Goal: Task Accomplishment & Management: Manage account settings

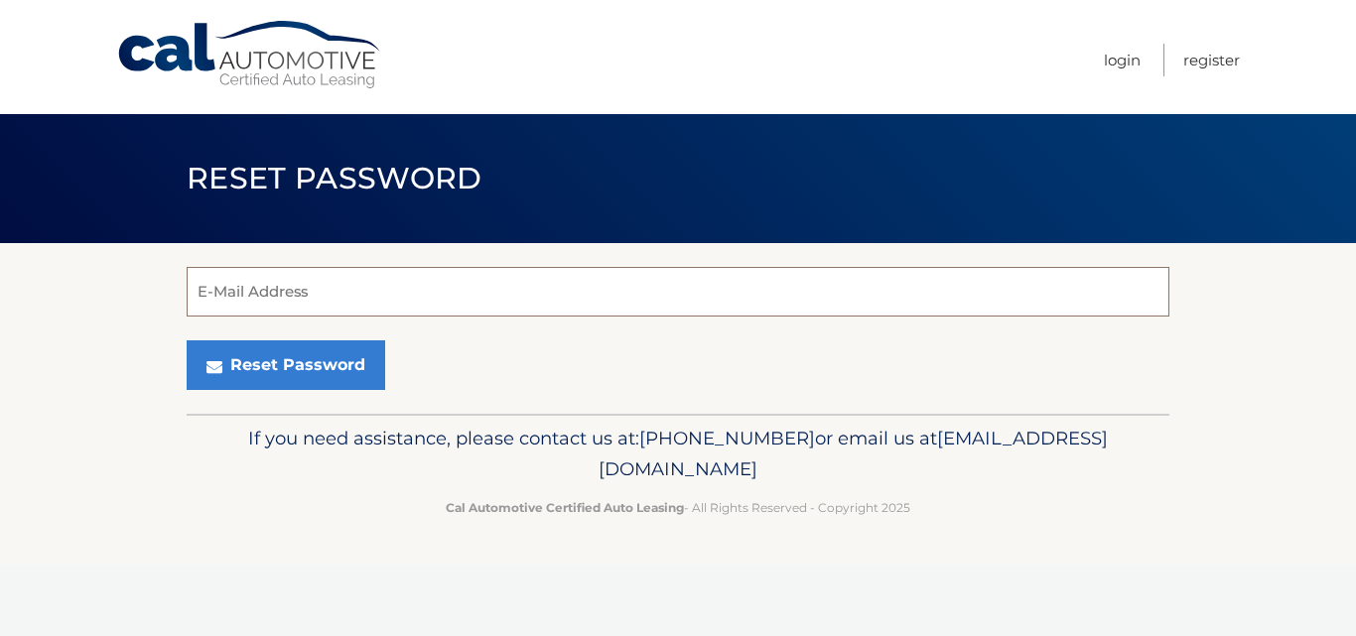
click at [275, 297] on input "E-Mail Address" at bounding box center [678, 292] width 983 height 50
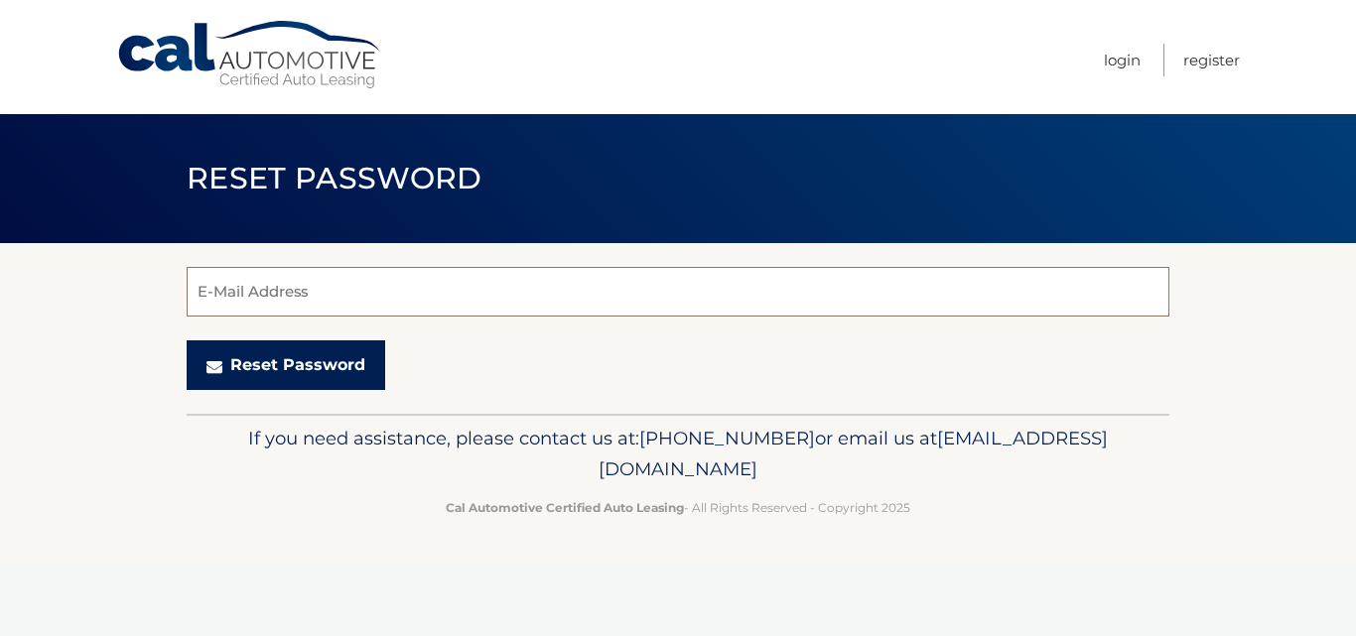
type input "burgie38@gmail.com"
click at [292, 358] on button "Reset Password" at bounding box center [286, 366] width 199 height 50
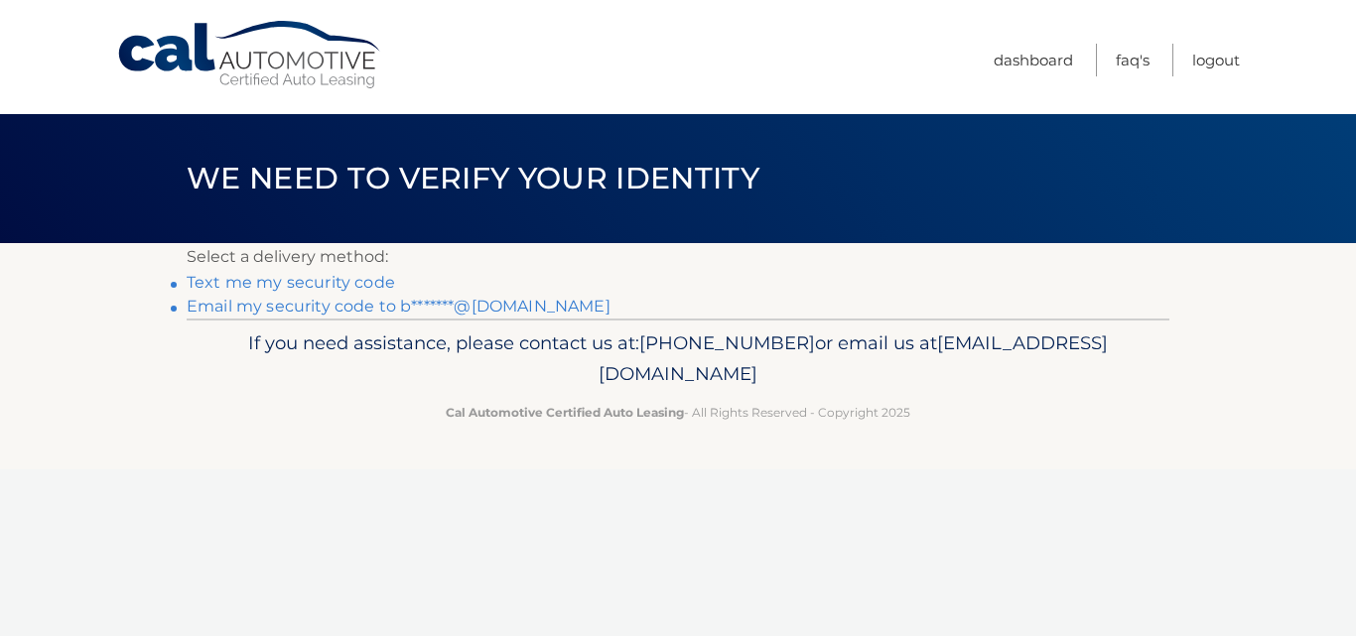
click at [303, 277] on link "Text me my security code" at bounding box center [291, 282] width 209 height 19
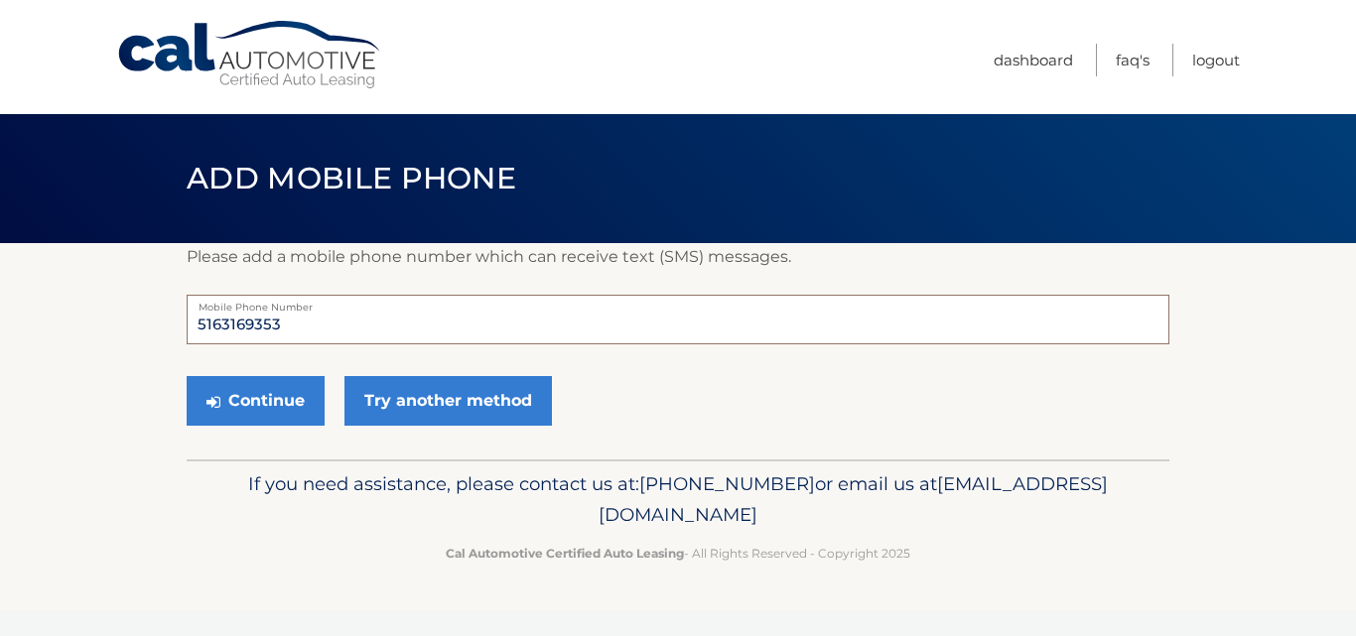
click at [286, 322] on input "5163169353" at bounding box center [678, 320] width 983 height 50
type input "5163169355"
click at [264, 400] on button "Continue" at bounding box center [256, 401] width 138 height 50
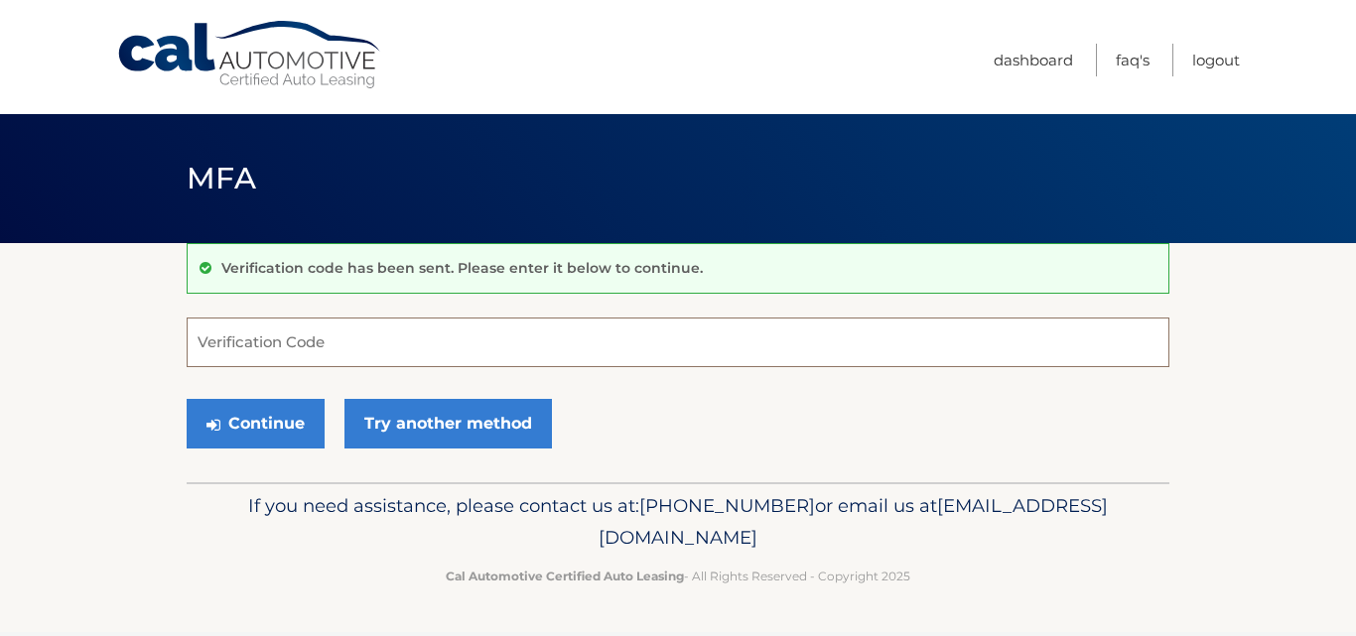
click at [267, 349] on input "Verification Code" at bounding box center [678, 343] width 983 height 50
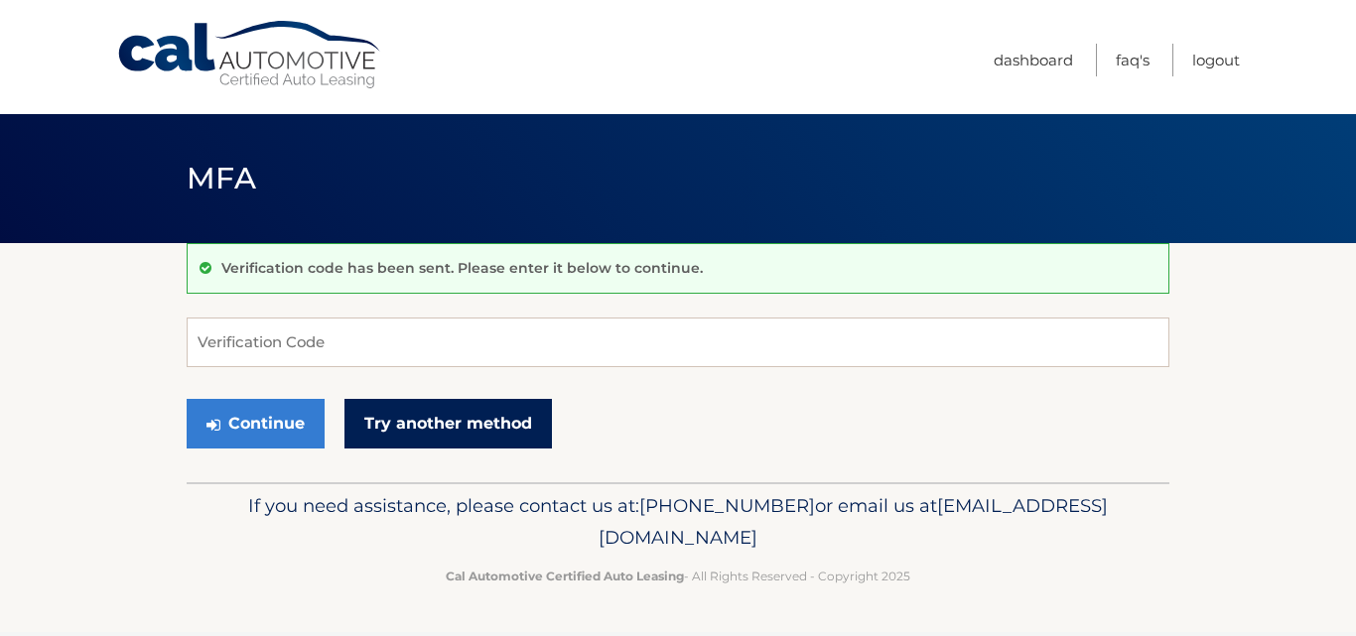
click at [446, 430] on link "Try another method" at bounding box center [449, 424] width 208 height 50
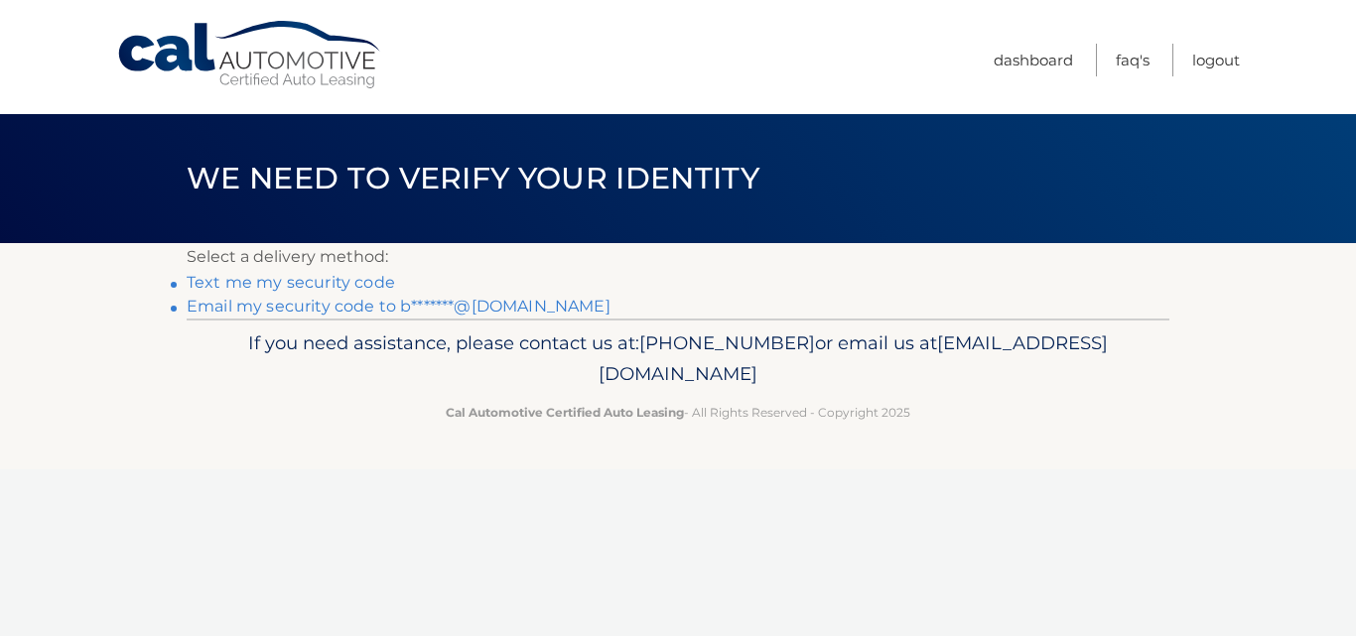
click at [341, 304] on link "Email my security code to b*******@[DOMAIN_NAME]" at bounding box center [399, 306] width 424 height 19
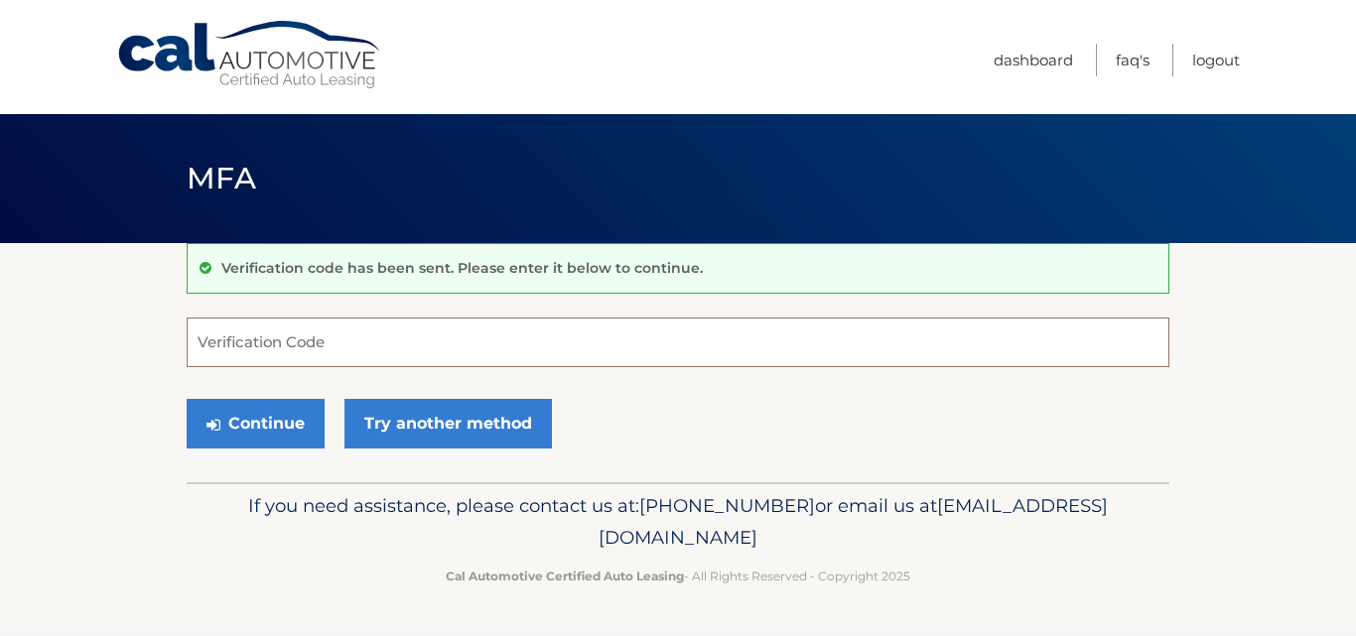
click at [305, 347] on input "Verification Code" at bounding box center [678, 343] width 983 height 50
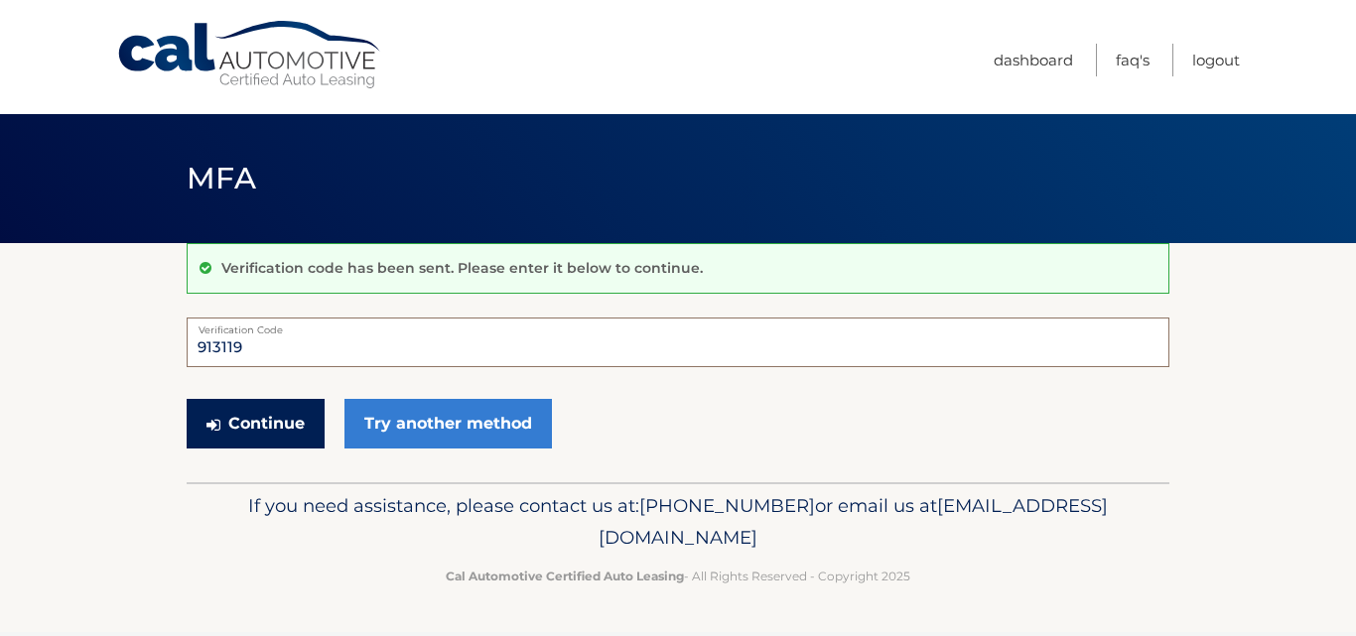
type input "913119"
click at [256, 424] on button "Continue" at bounding box center [256, 424] width 138 height 50
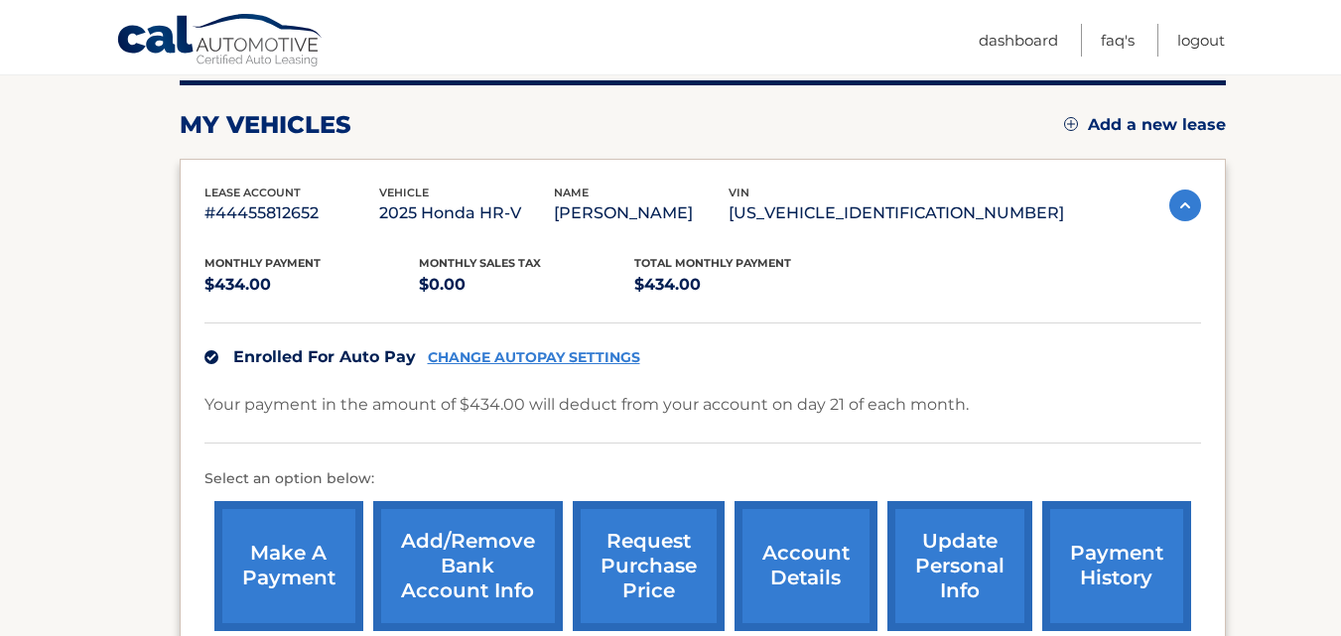
scroll to position [298, 0]
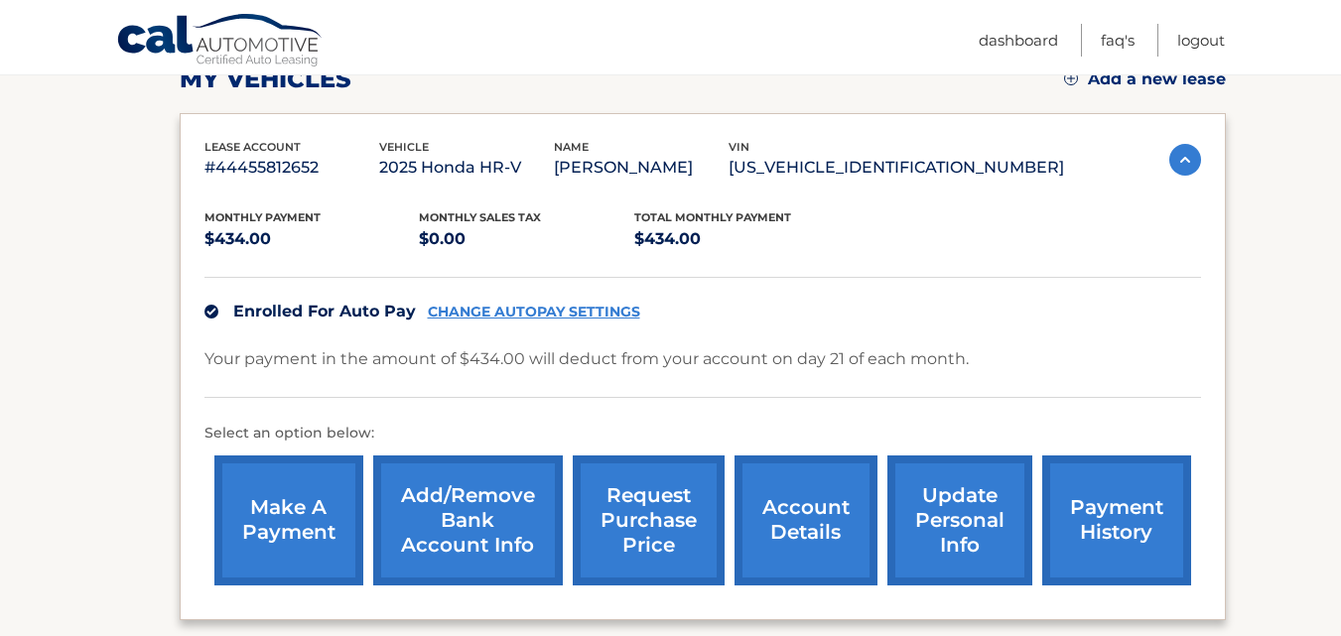
click at [469, 525] on link "Add/Remove bank account info" at bounding box center [468, 521] width 190 height 130
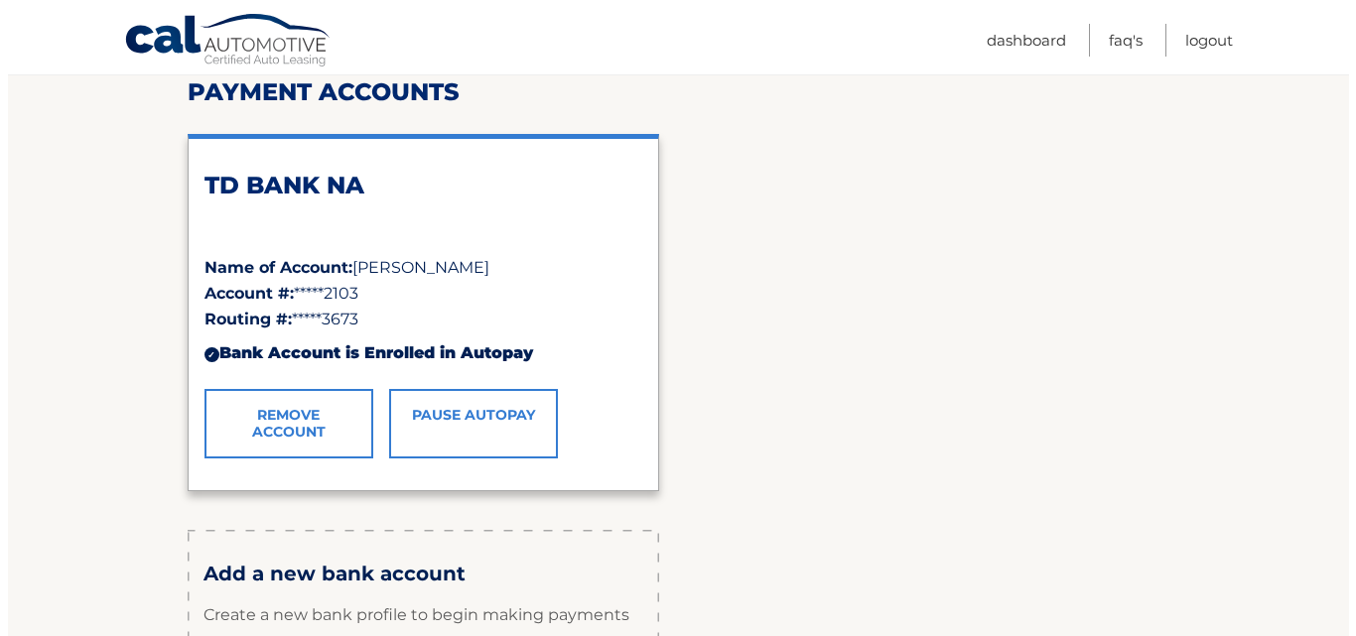
scroll to position [298, 0]
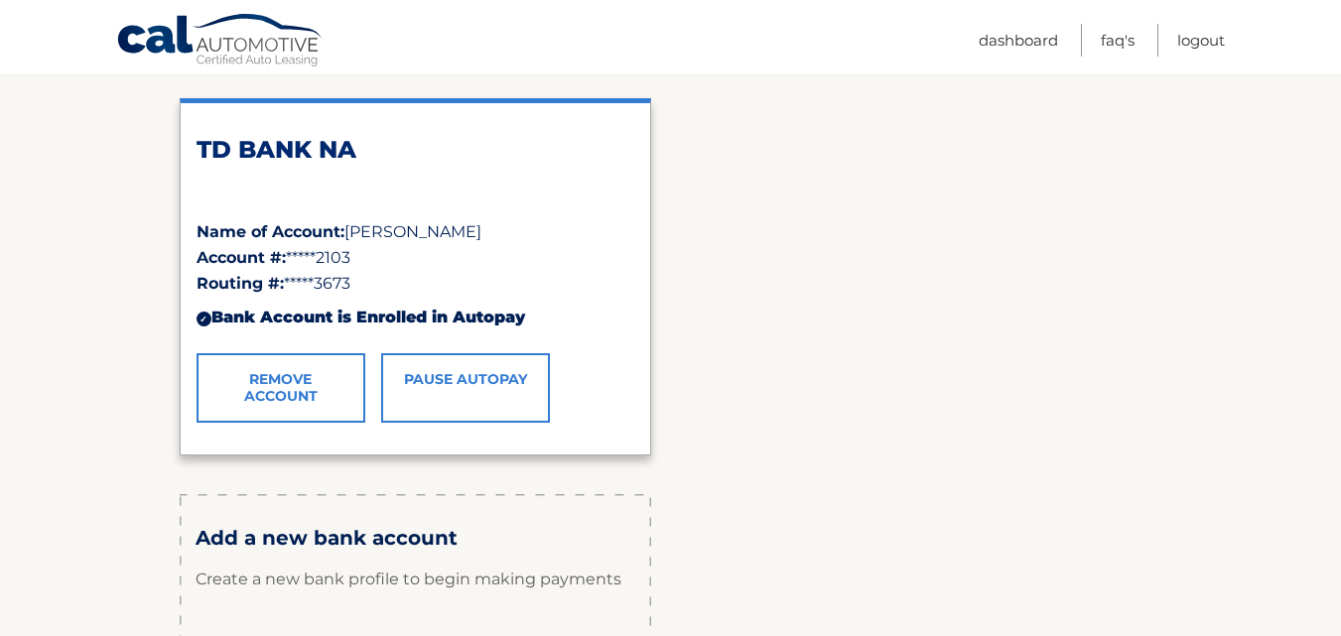
click at [294, 390] on link "Remove Account" at bounding box center [281, 388] width 169 height 70
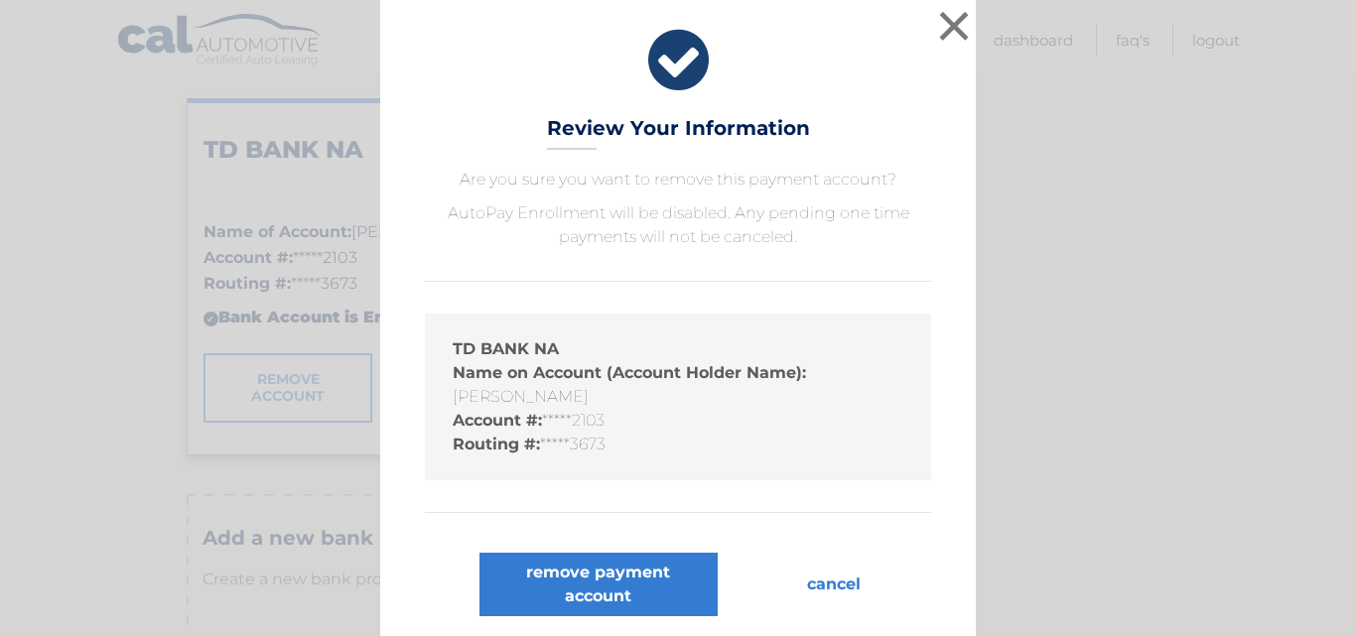
scroll to position [5, 0]
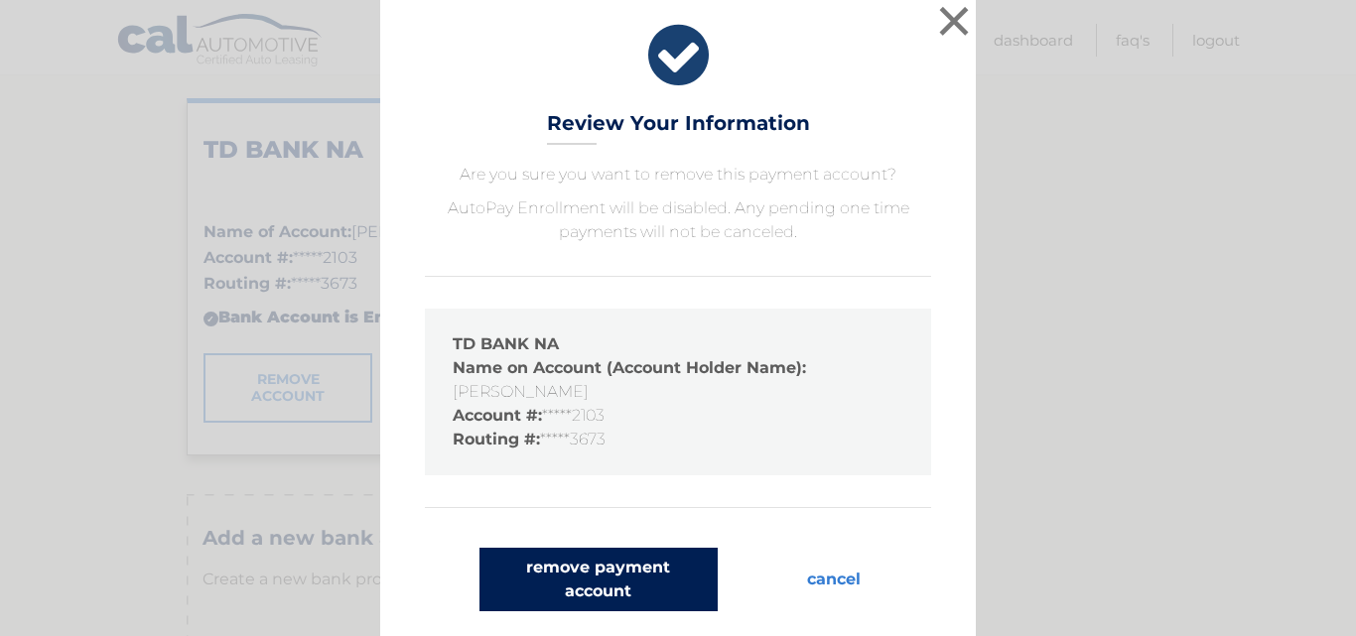
click at [611, 575] on button "remove payment account" at bounding box center [599, 580] width 238 height 64
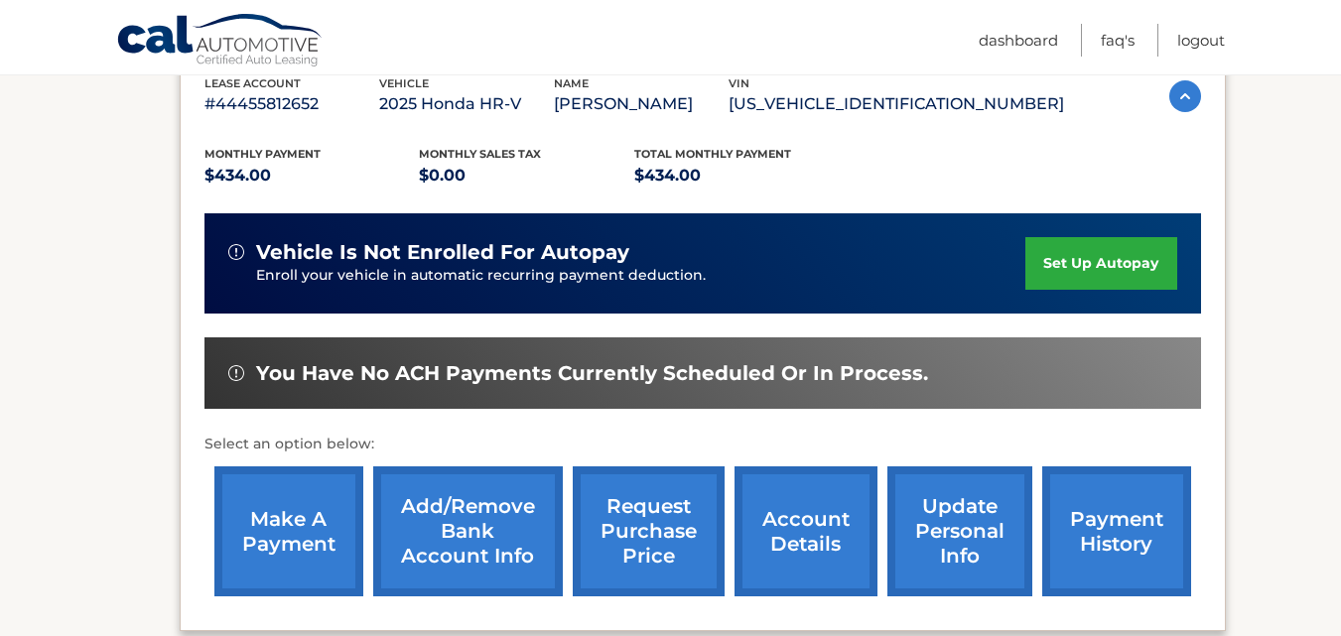
scroll to position [397, 0]
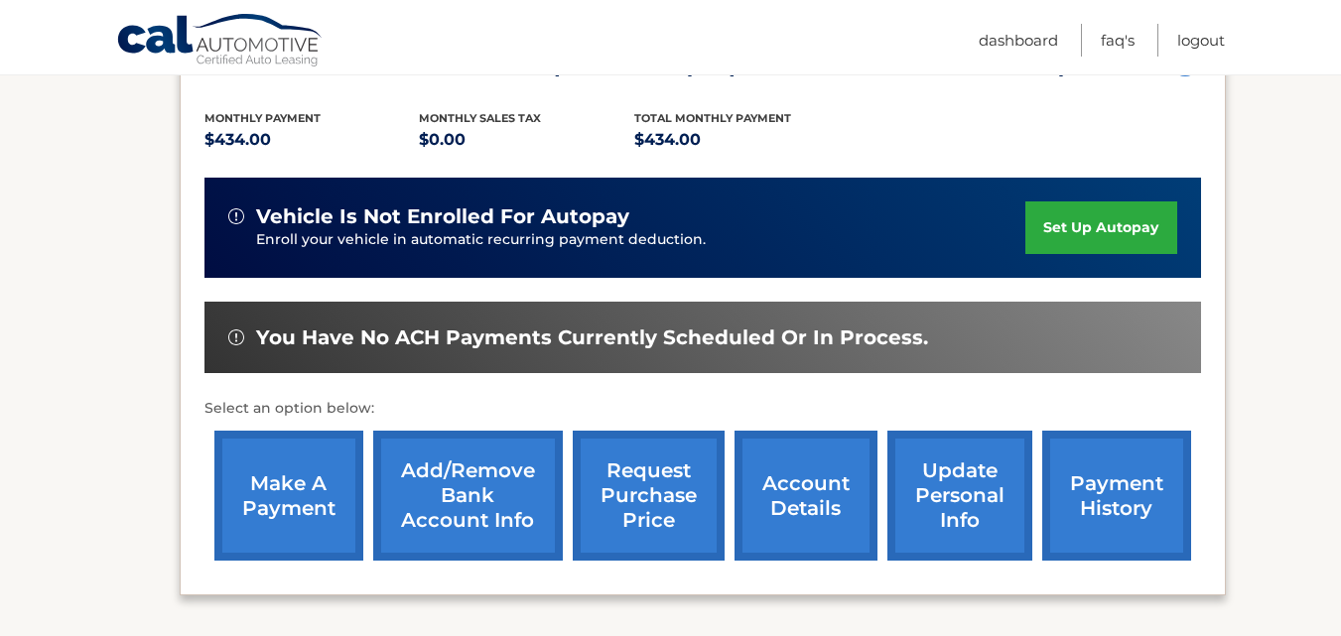
click at [480, 491] on link "Add/Remove bank account info" at bounding box center [468, 496] width 190 height 130
click at [1068, 221] on link "set up autopay" at bounding box center [1101, 228] width 151 height 53
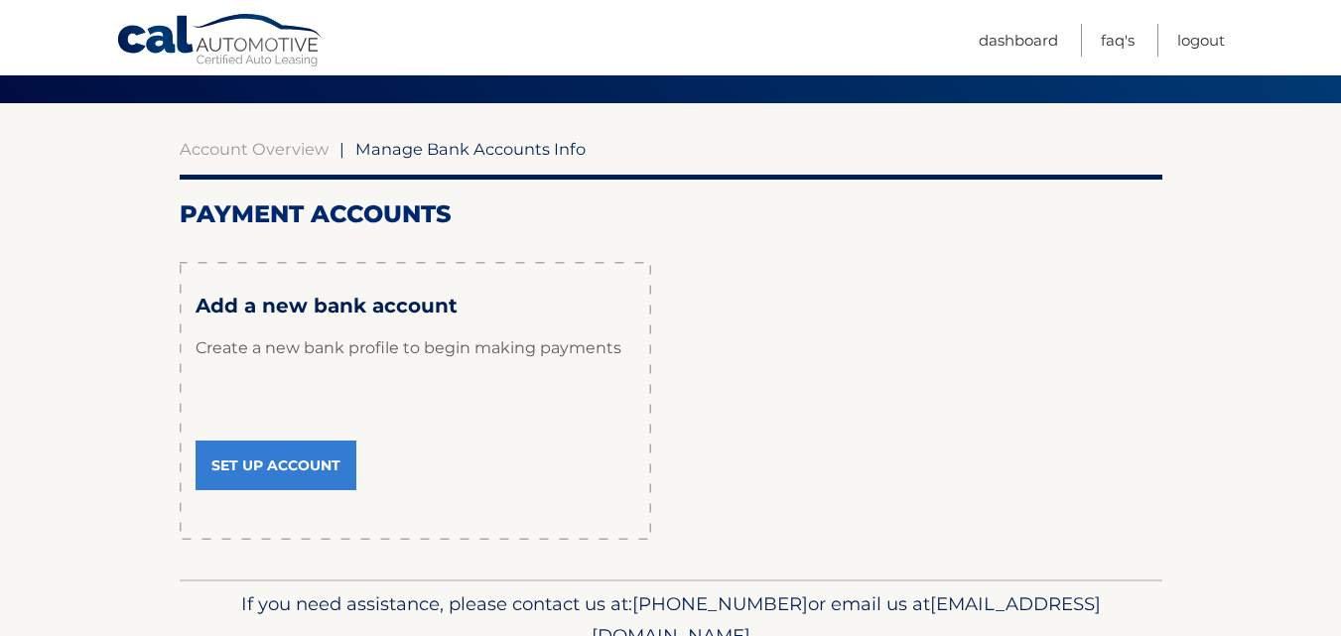
scroll to position [199, 0]
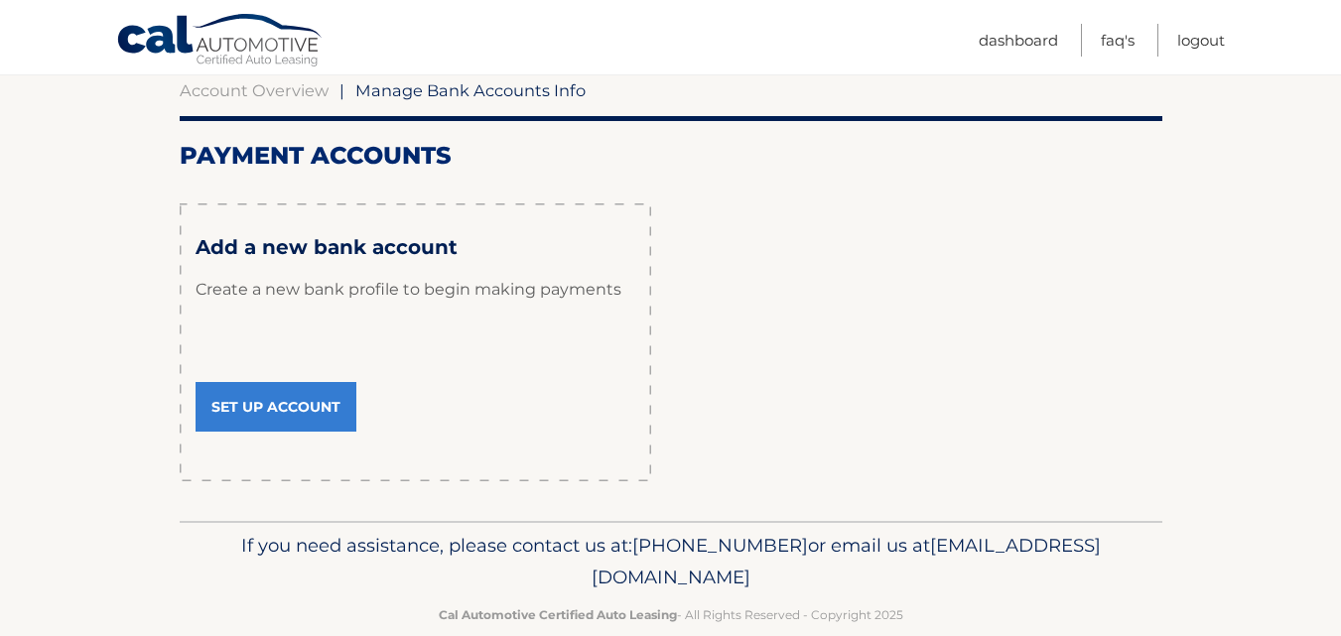
click at [289, 407] on link "Set Up Account" at bounding box center [276, 407] width 161 height 50
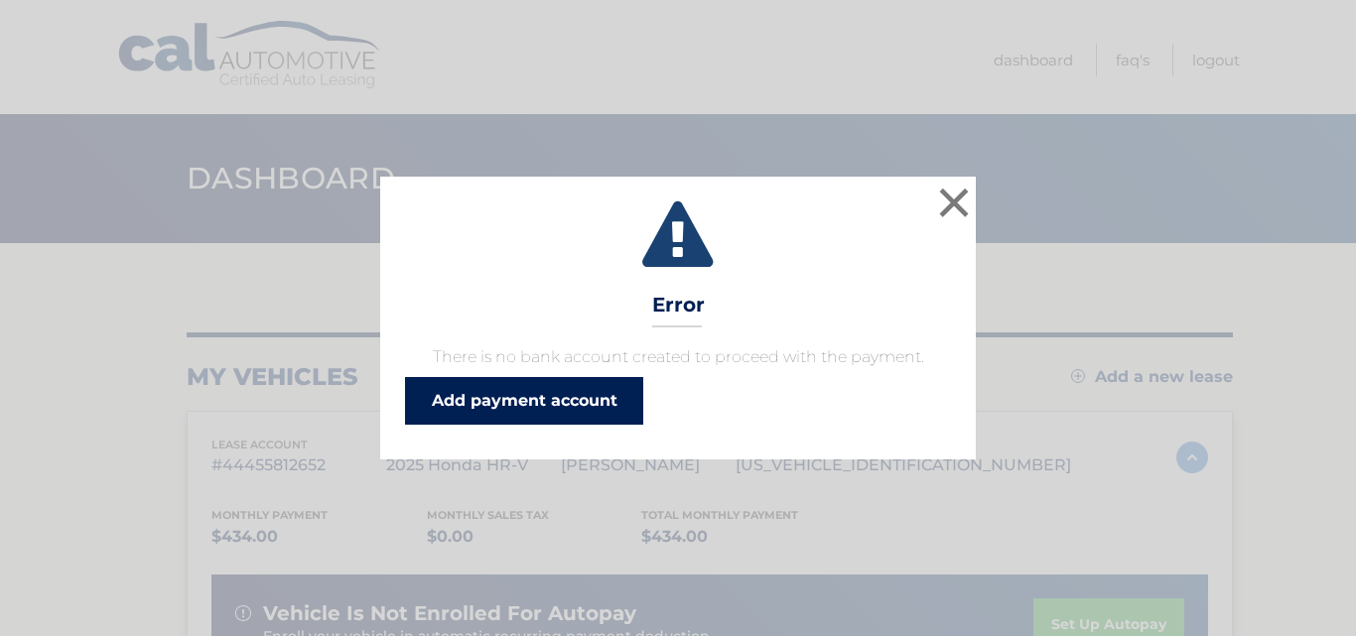
click at [583, 397] on link "Add payment account" at bounding box center [524, 401] width 238 height 48
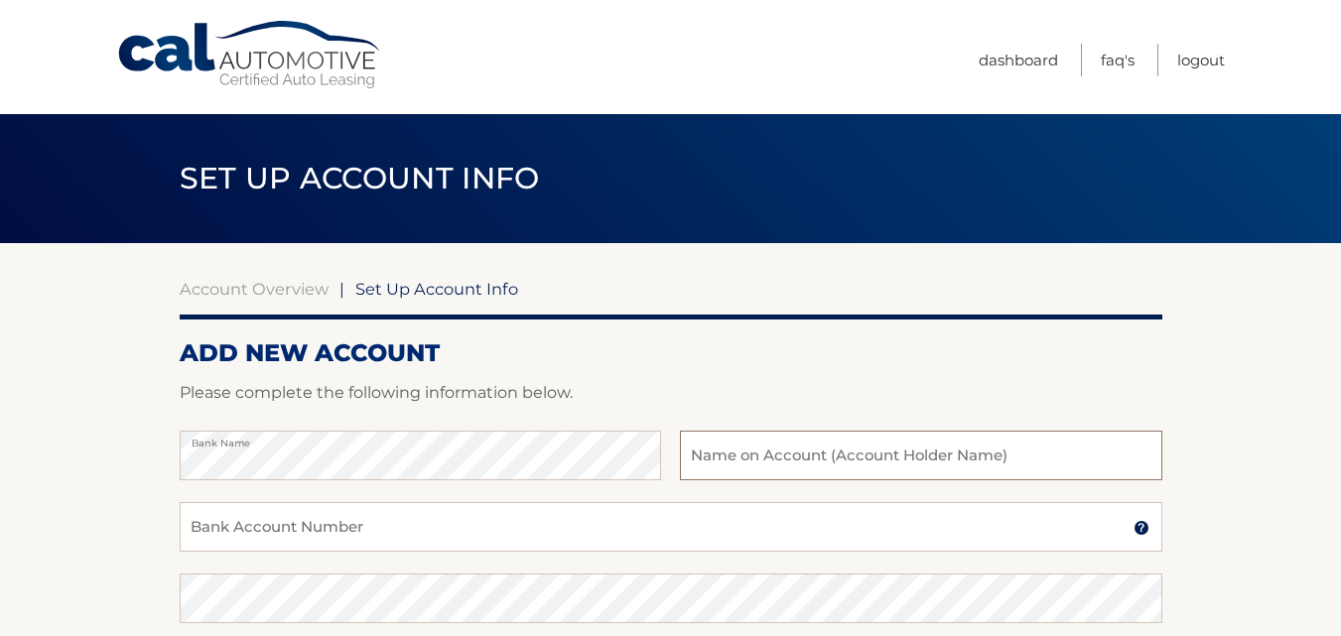
click at [760, 452] on input "text" at bounding box center [921, 456] width 482 height 50
type input "[PERSON_NAME]"
click at [316, 532] on input "Bank Account Number" at bounding box center [671, 527] width 983 height 50
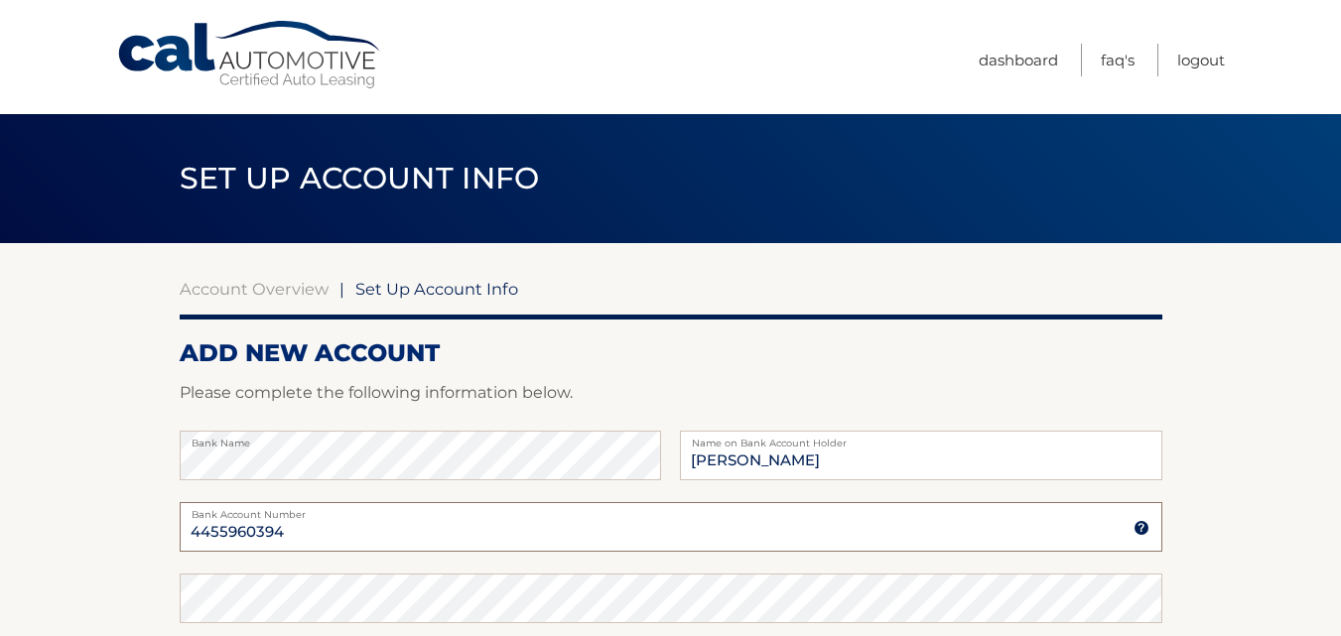
scroll to position [99, 0]
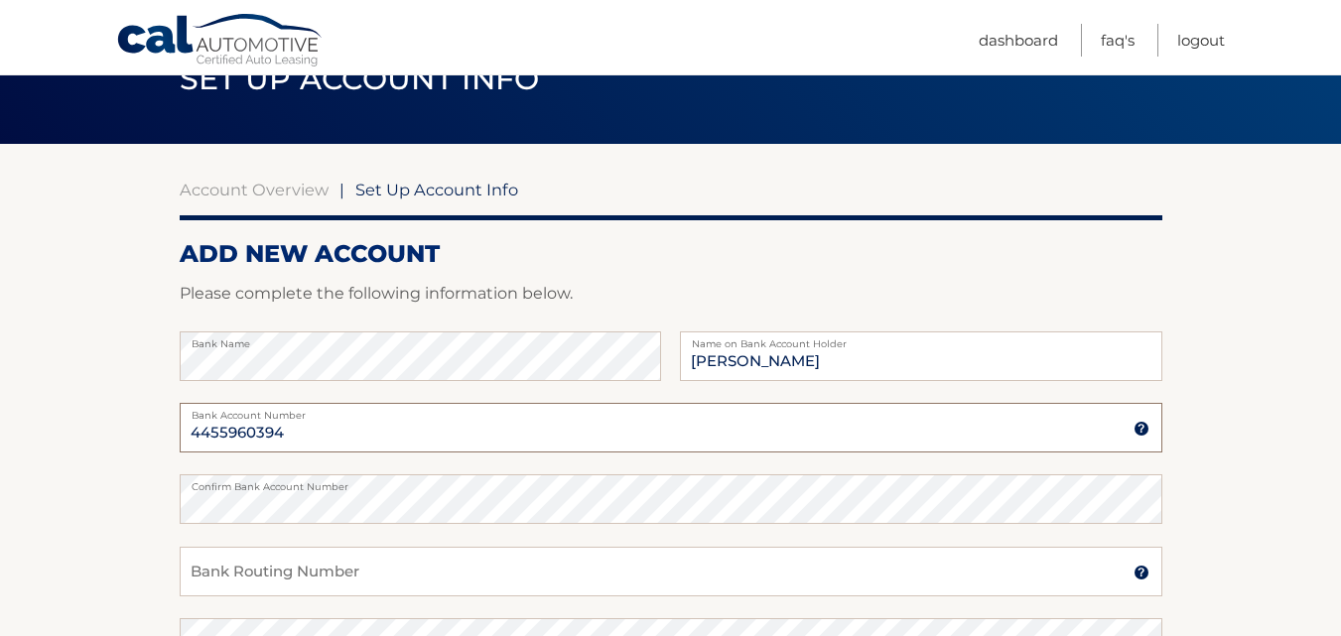
click at [294, 428] on input "4455960394" at bounding box center [671, 428] width 983 height 50
type input "4455960934"
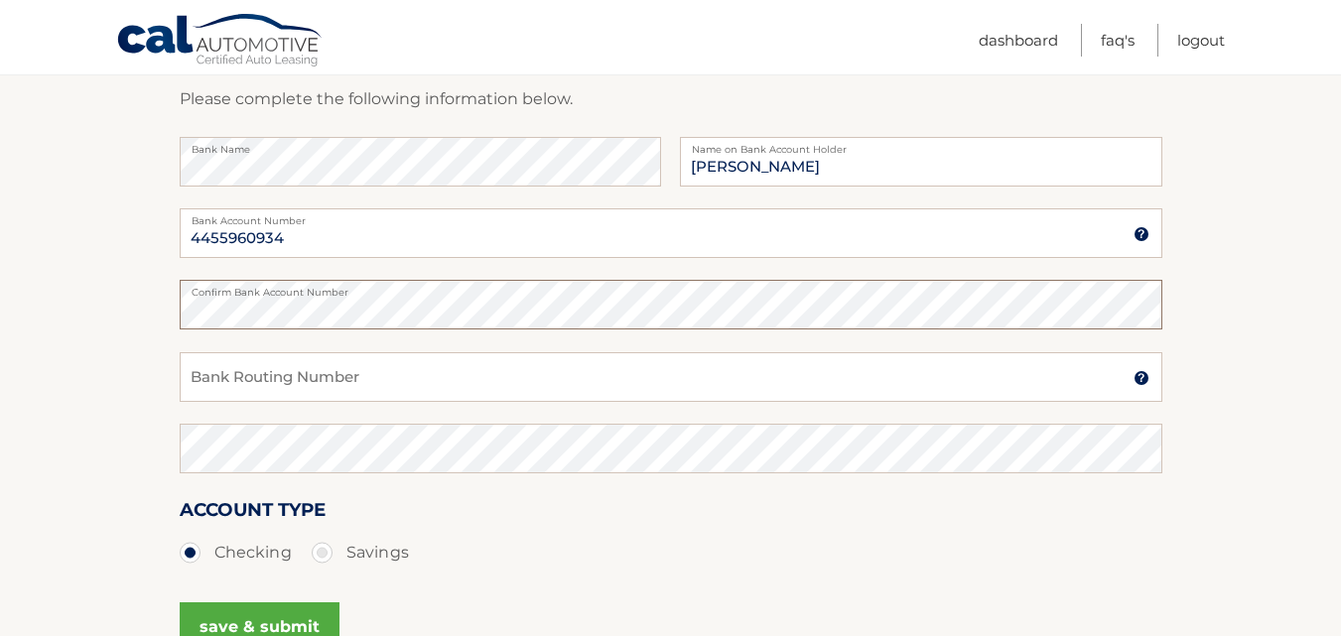
scroll to position [298, 0]
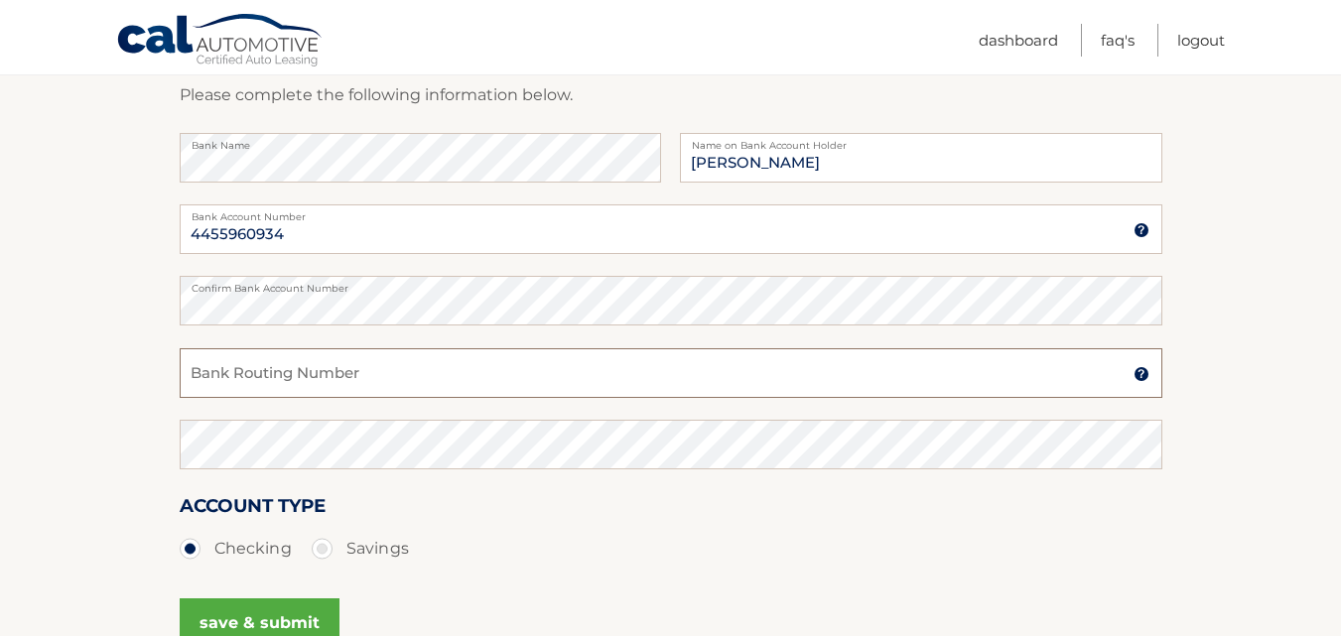
click at [273, 377] on input "Bank Routing Number" at bounding box center [671, 374] width 983 height 50
type input "026013673"
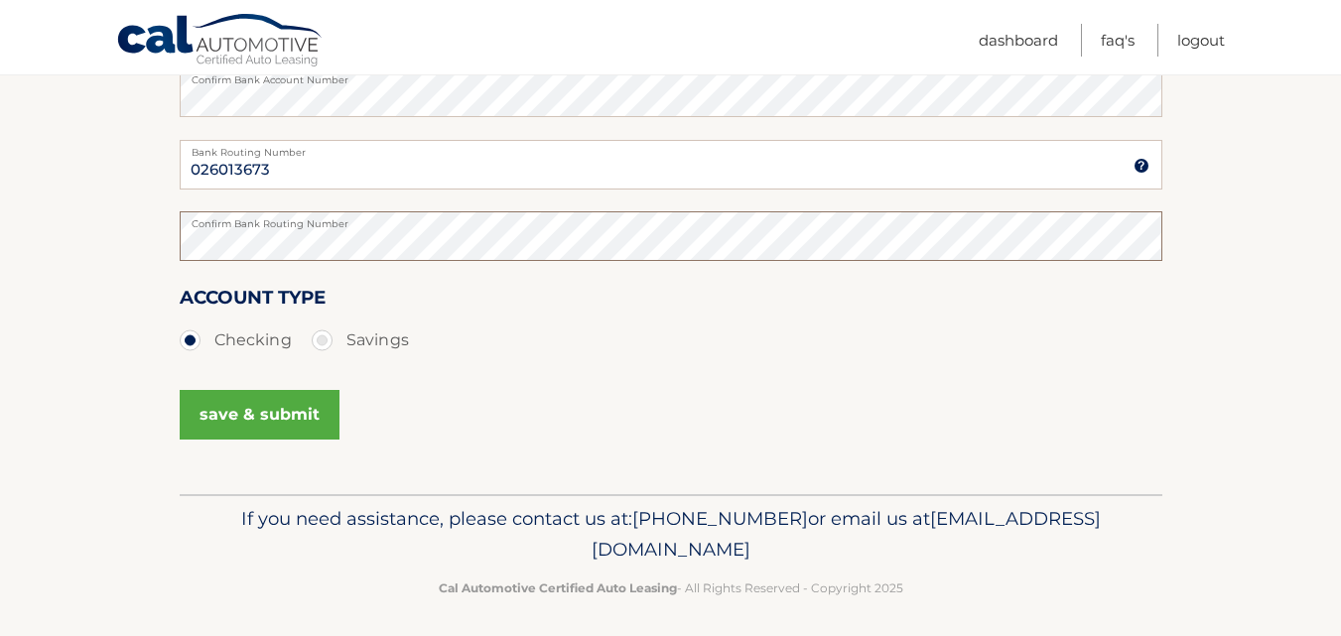
scroll to position [515, 0]
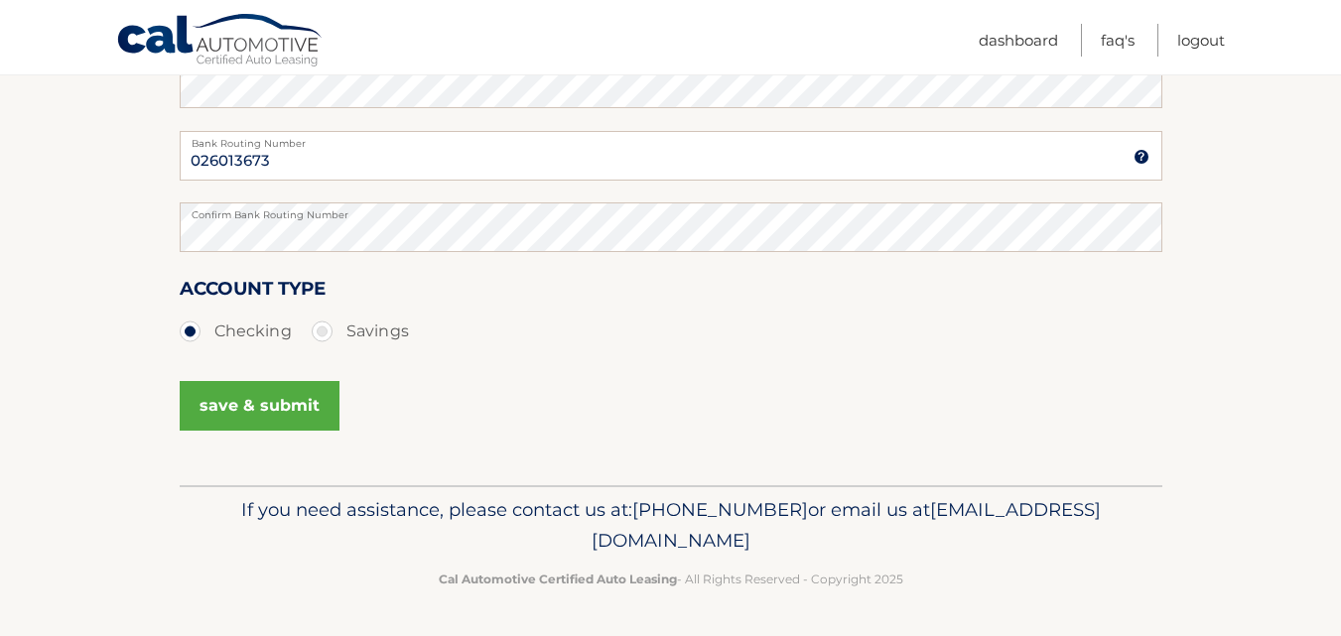
click at [258, 400] on button "save & submit" at bounding box center [260, 406] width 160 height 50
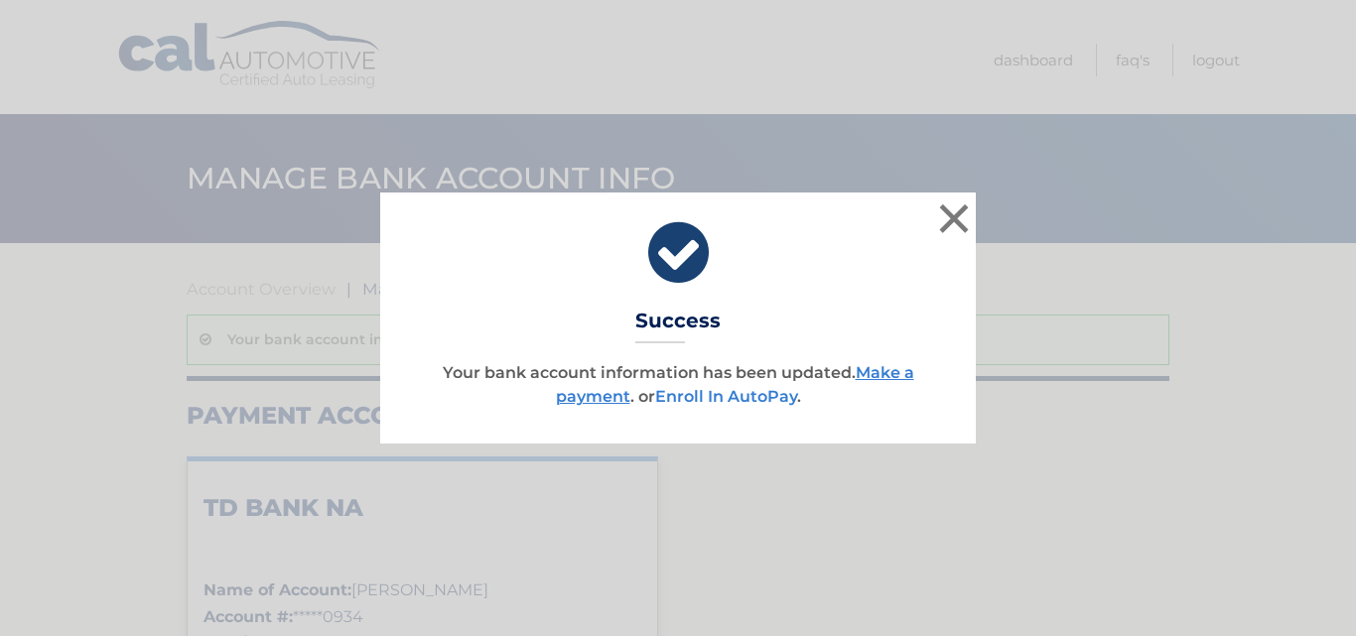
click at [720, 395] on link "Enroll In AutoPay" at bounding box center [726, 396] width 142 height 19
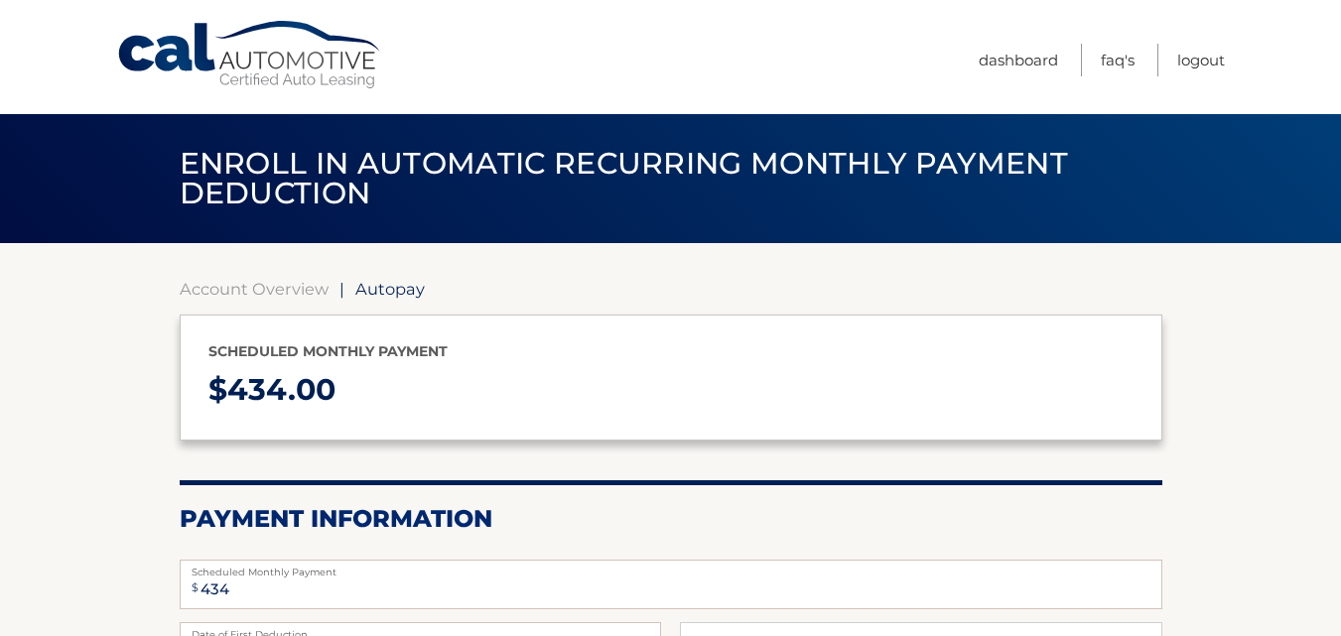
select select "ODc4ODU3YTYtY2IyNy00MWU3LTk0M2MtMTgzZjg3M2FjZTg0"
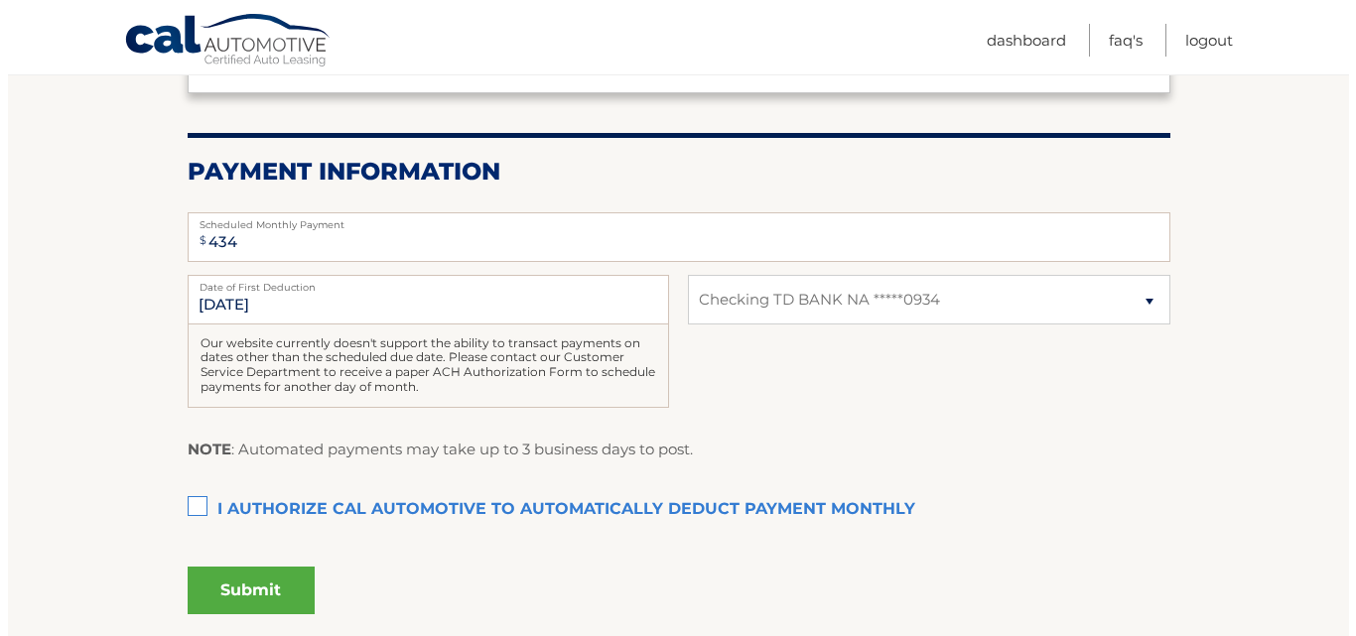
scroll to position [397, 0]
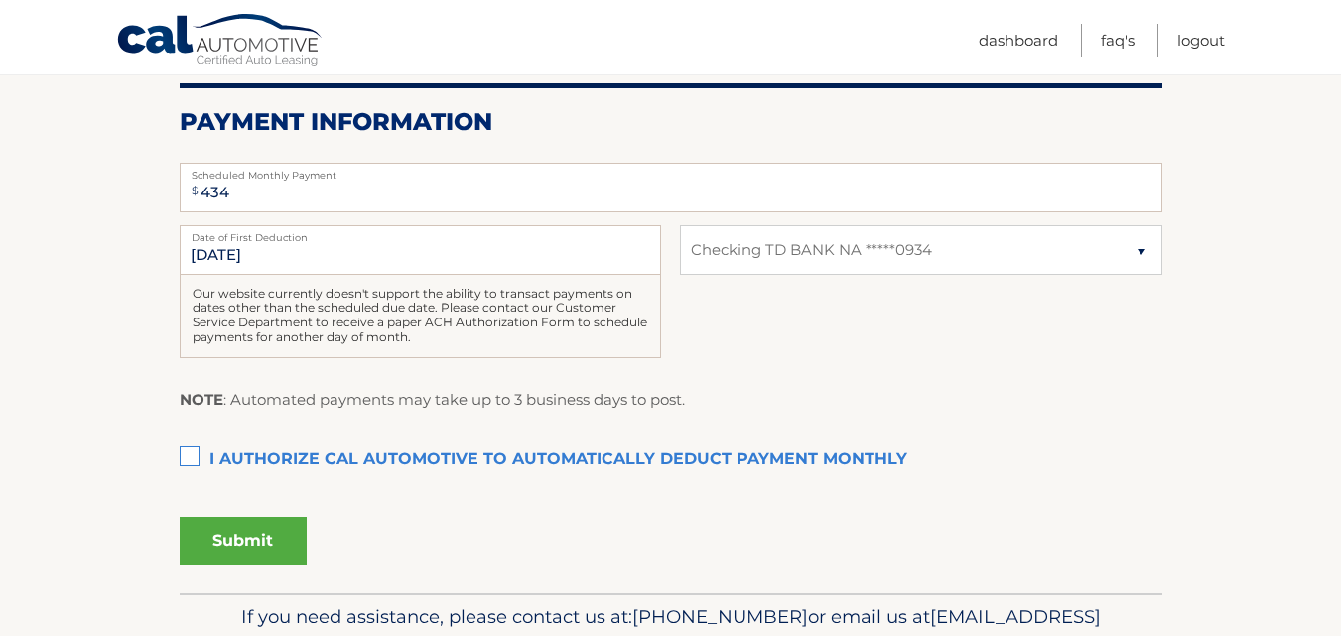
click at [191, 458] on label "I authorize cal automotive to automatically deduct payment monthly This checkbo…" at bounding box center [671, 461] width 983 height 40
click at [0, 0] on input "I authorize cal automotive to automatically deduct payment monthly This checkbo…" at bounding box center [0, 0] width 0 height 0
click at [247, 547] on button "Submit" at bounding box center [243, 541] width 127 height 48
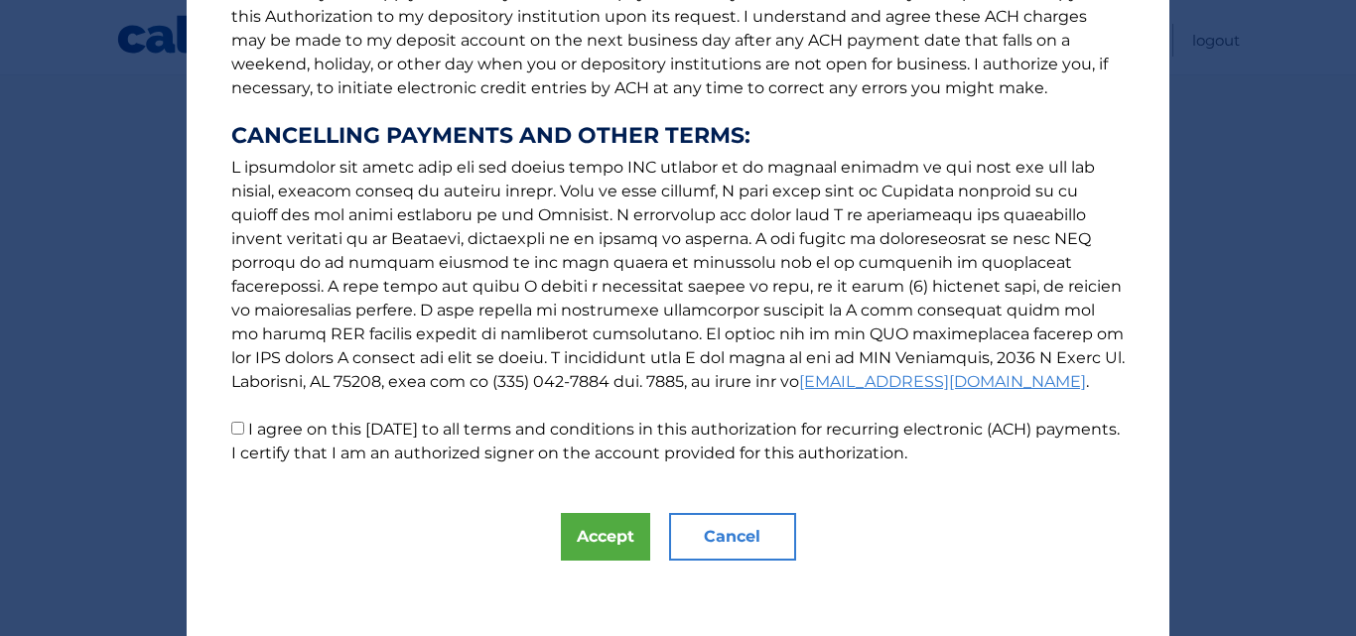
scroll to position [302, 0]
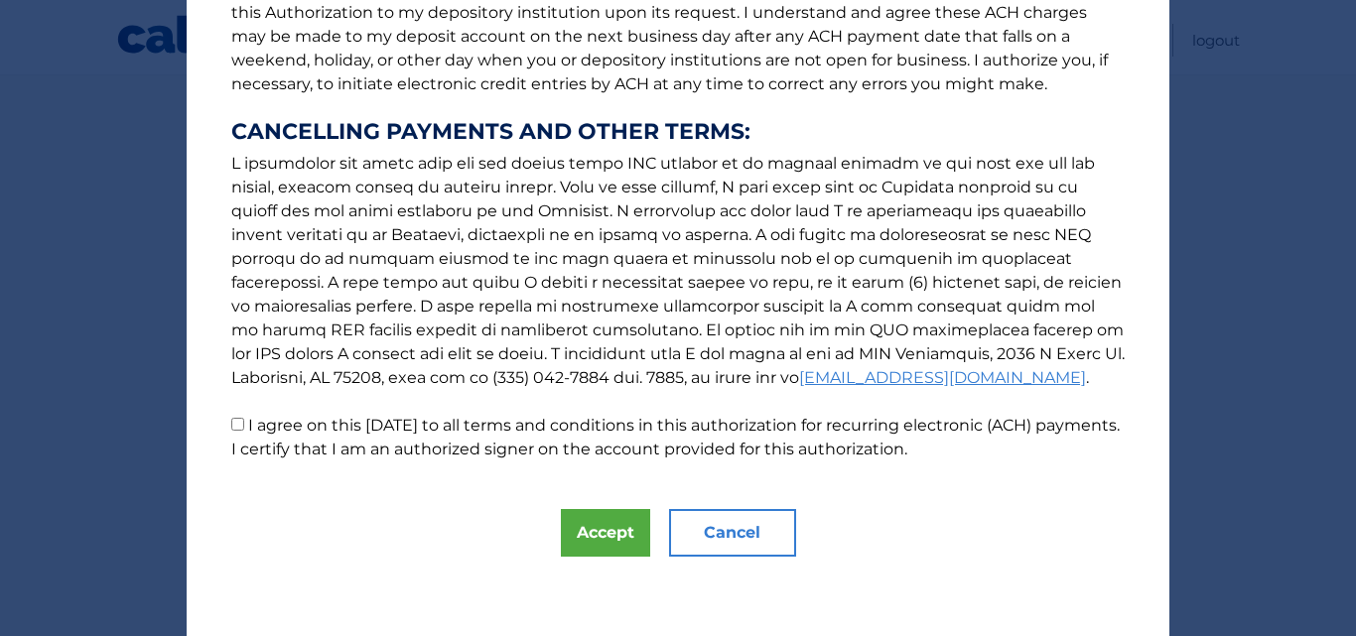
click at [232, 424] on input "I agree on this 09/07/2025 to all terms and conditions in this authorization fo…" at bounding box center [237, 424] width 13 height 13
checkbox input "true"
click at [604, 535] on button "Accept" at bounding box center [605, 533] width 89 height 48
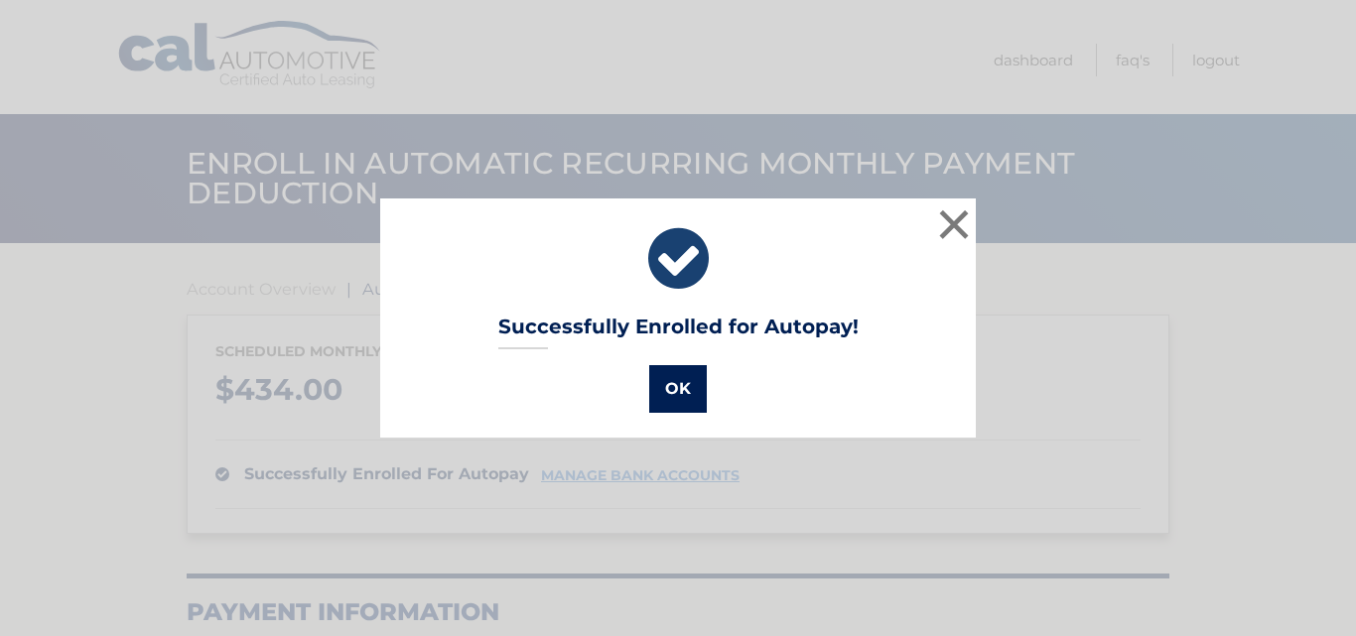
click at [671, 387] on button "OK" at bounding box center [678, 389] width 58 height 48
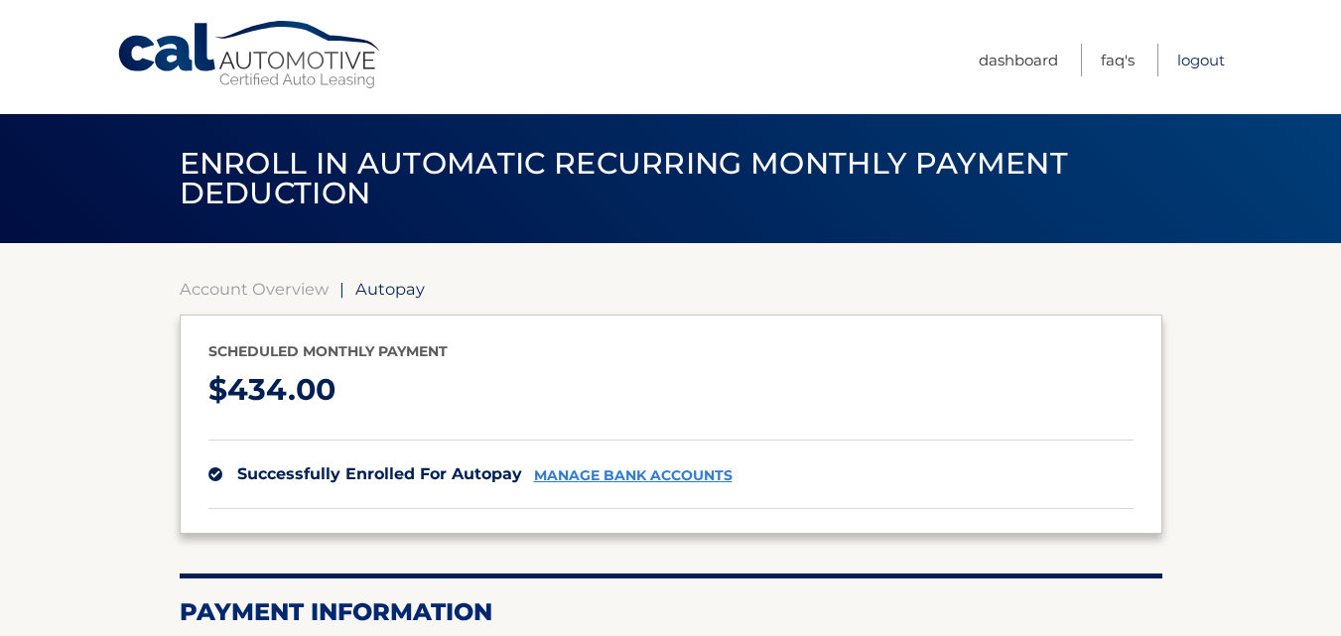
click at [1207, 62] on link "Logout" at bounding box center [1202, 60] width 48 height 33
